Goal: Transaction & Acquisition: Purchase product/service

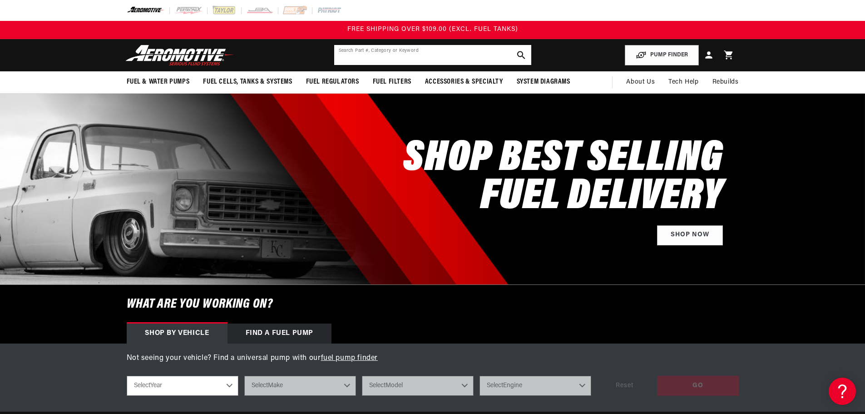
click at [428, 56] on input "text" at bounding box center [432, 55] width 197 height 20
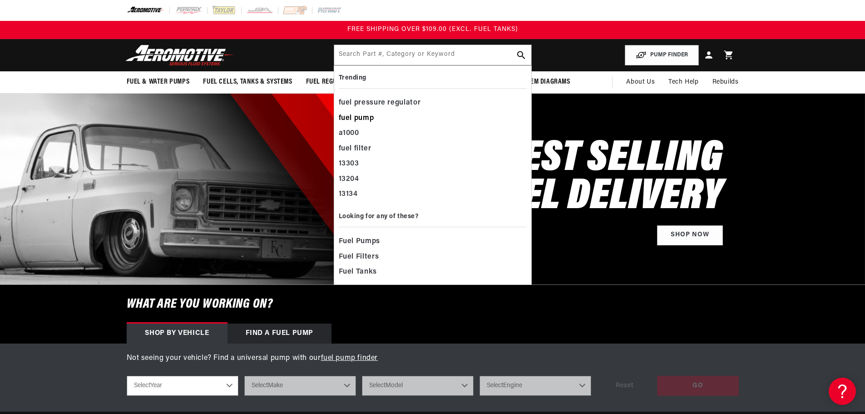
click at [380, 111] on div "fuel pump" at bounding box center [433, 118] width 188 height 15
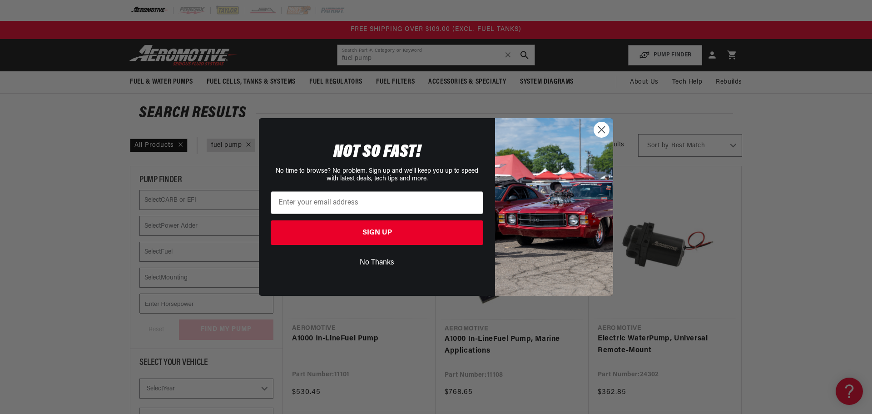
click at [601, 132] on circle "Close dialog" at bounding box center [601, 129] width 15 height 15
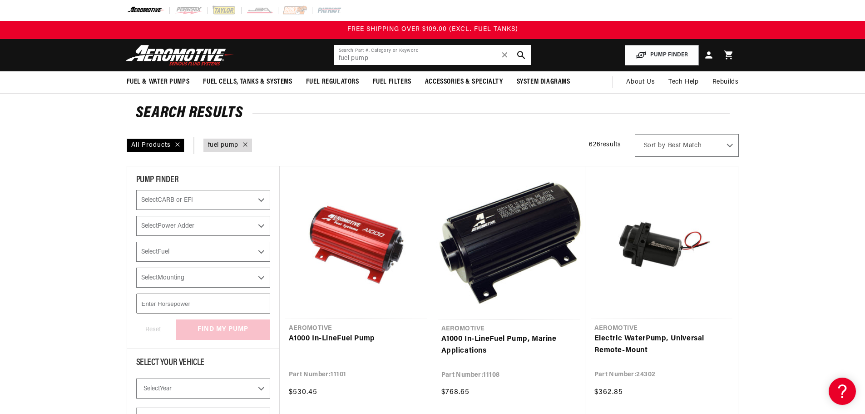
click at [411, 51] on input "fuel pump" at bounding box center [432, 55] width 197 height 20
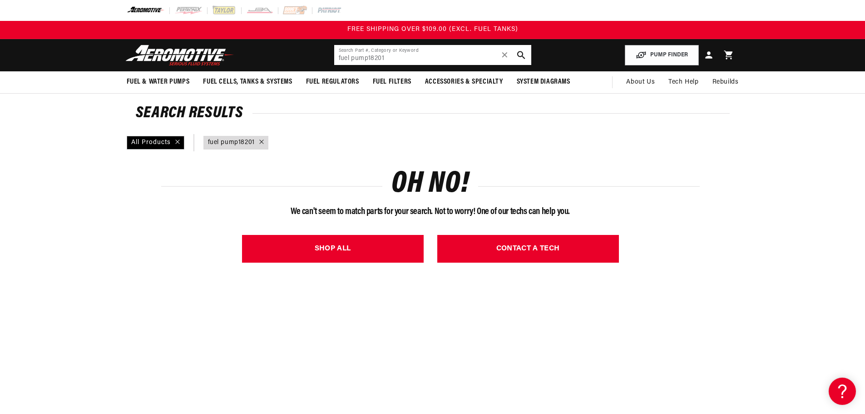
drag, startPoint x: 369, startPoint y: 59, endPoint x: 275, endPoint y: 55, distance: 94.1
click at [275, 55] on header "Fuel & Water Pumps Back In-Tank In-Line Fuel Pumps" at bounding box center [433, 55] width 658 height 32
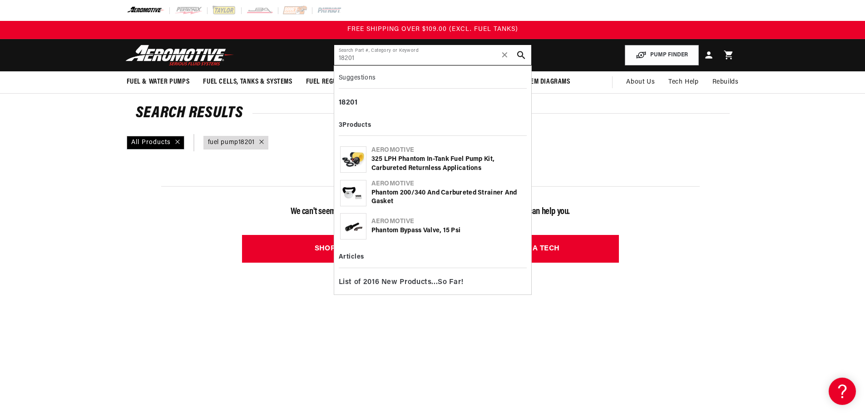
type input "18201"
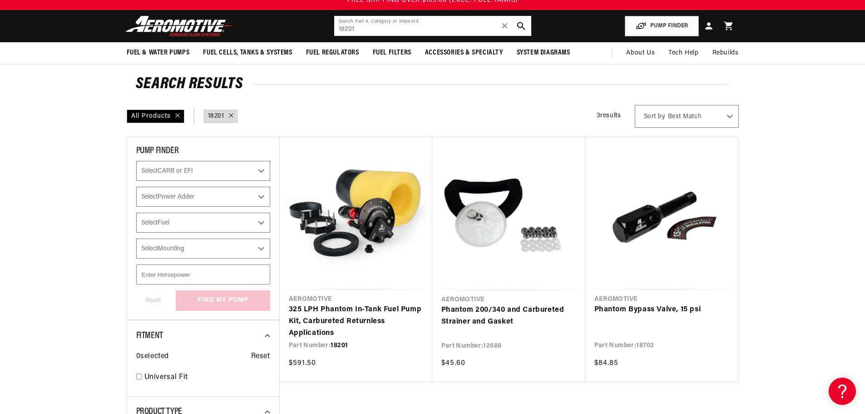
scroll to position [91, 0]
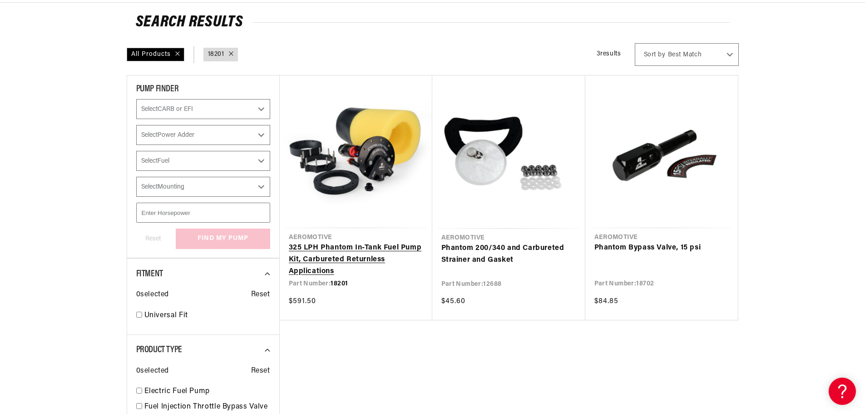
click at [318, 259] on link "325 LPH Phantom In-Tank Fuel Pump Kit, Carbureted Returnless Applications" at bounding box center [356, 259] width 134 height 35
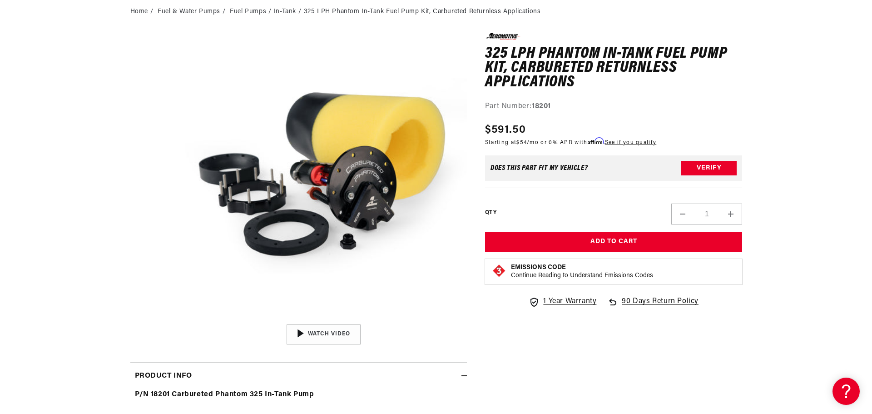
scroll to position [182, 0]
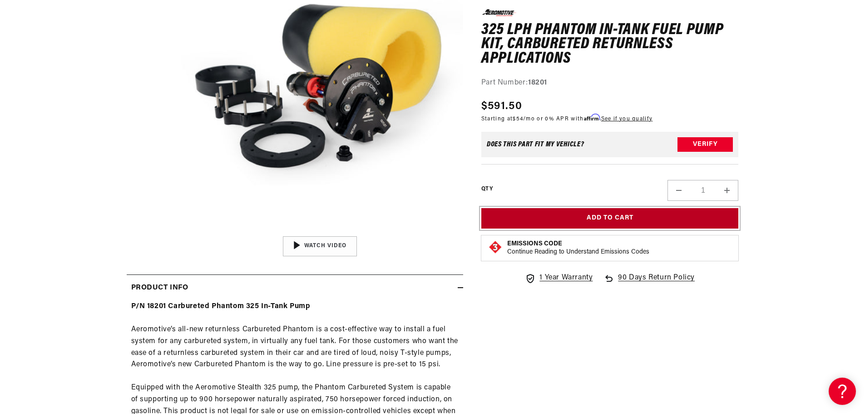
click at [600, 219] on button "Add to Cart" at bounding box center [610, 218] width 258 height 20
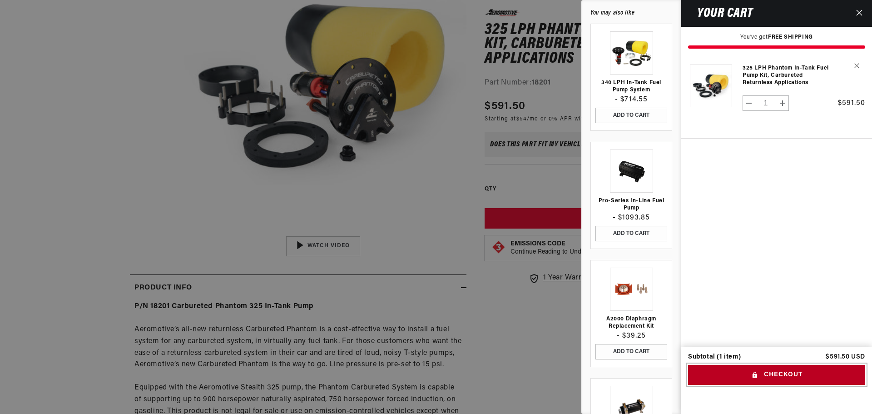
click at [790, 373] on button "Checkout" at bounding box center [776, 375] width 177 height 20
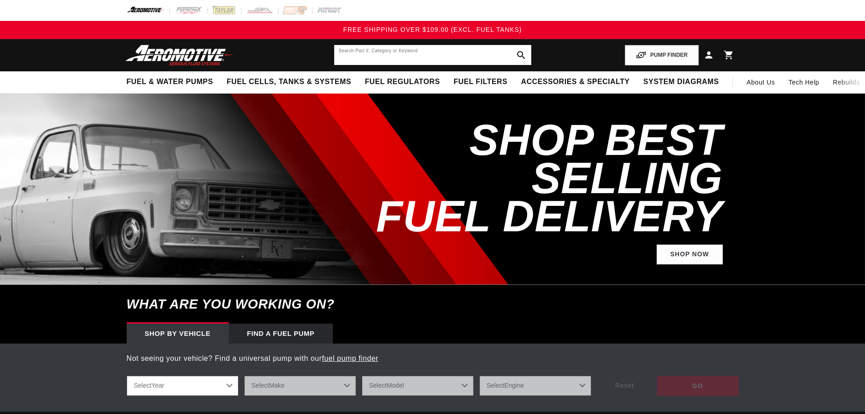
click at [460, 58] on input "text" at bounding box center [432, 55] width 197 height 20
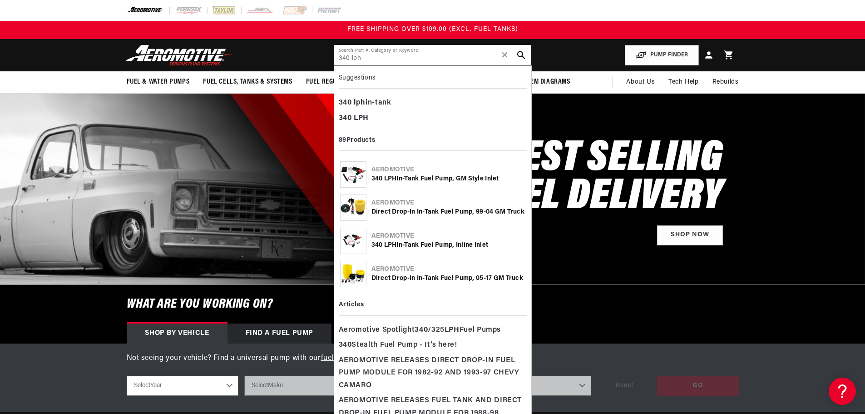
type input "340 lph"
click at [388, 99] on div "340 lph in-tank" at bounding box center [433, 102] width 188 height 15
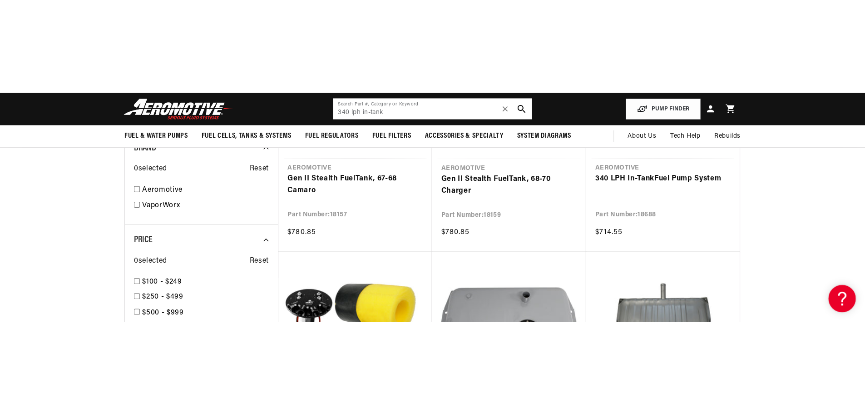
scroll to position [727, 0]
